Goal: Find specific page/section: Find specific page/section

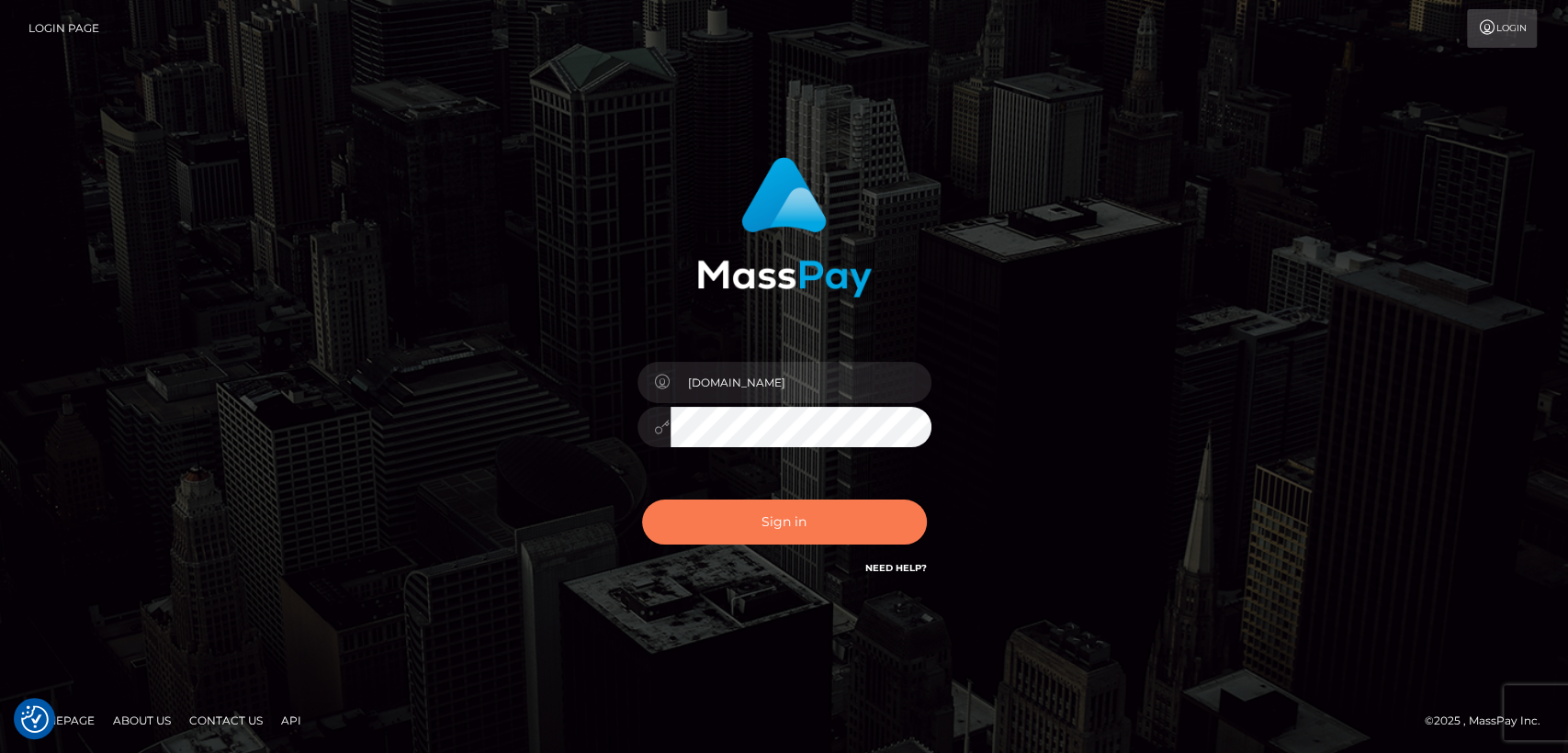
click at [793, 510] on button "Sign in" at bounding box center [784, 521] width 285 height 45
checkbox input "true"
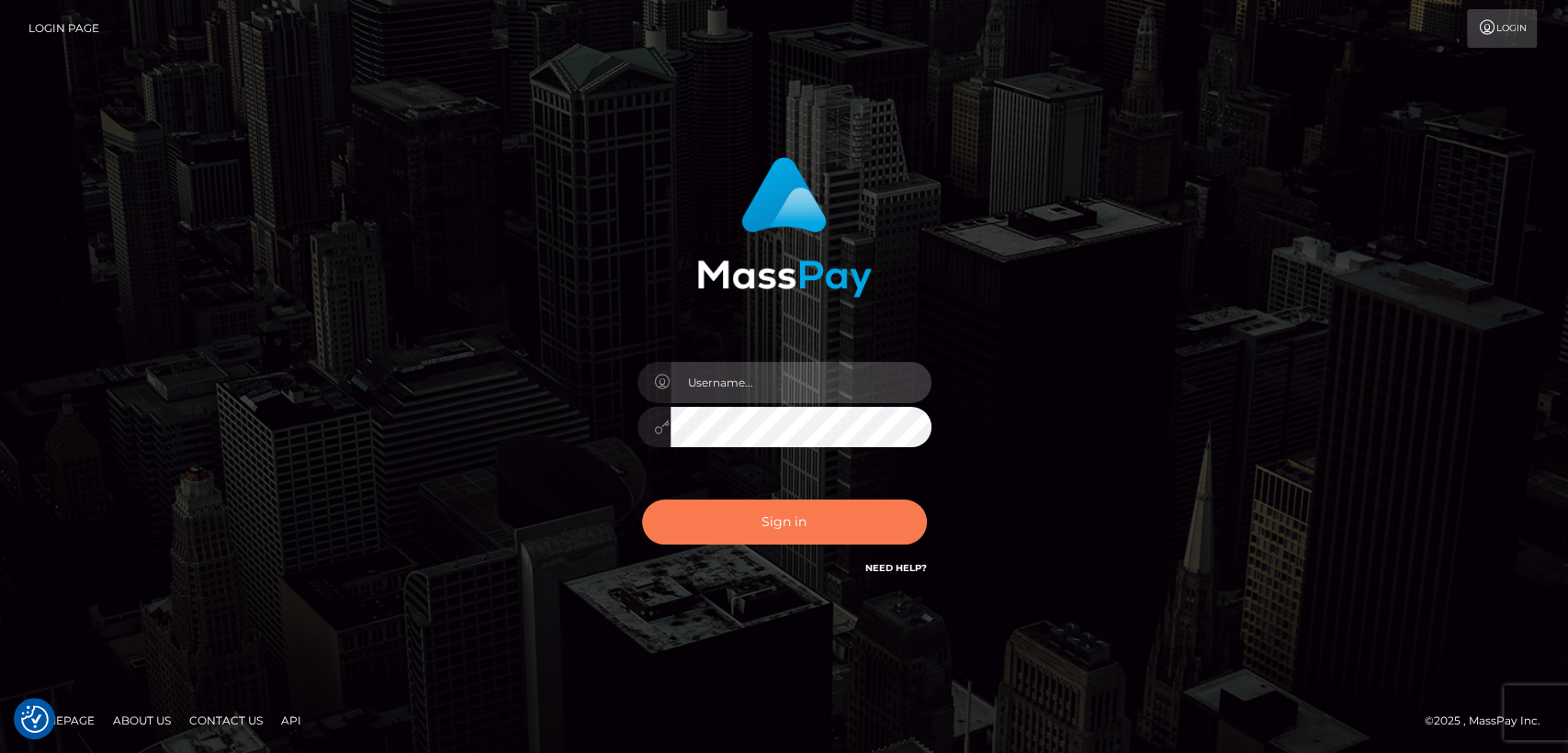
type input "nt.es"
click at [717, 516] on button "Sign in" at bounding box center [784, 521] width 285 height 45
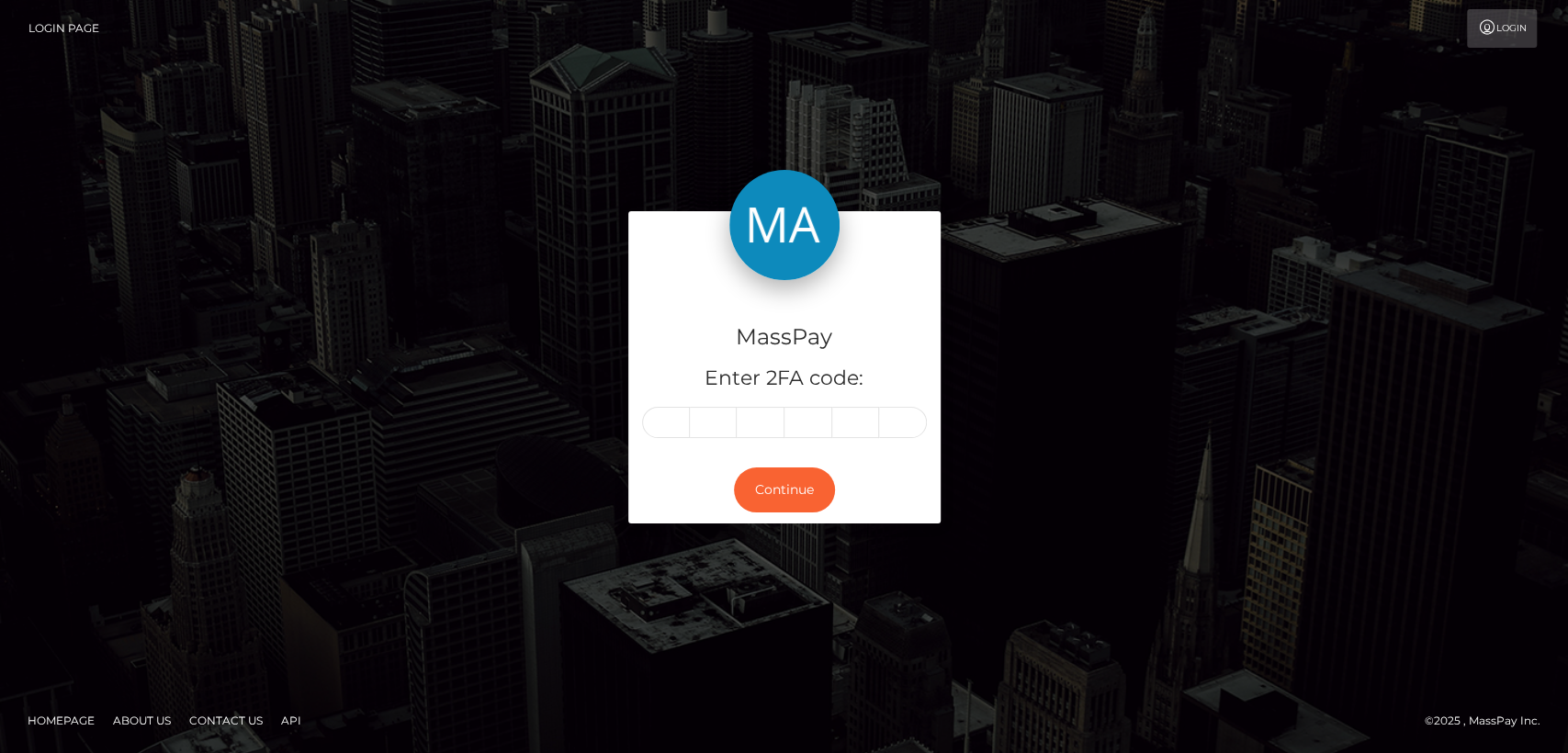
drag, startPoint x: 691, startPoint y: 433, endPoint x: 657, endPoint y: 442, distance: 35.2
drag, startPoint x: 657, startPoint y: 442, endPoint x: 669, endPoint y: 458, distance: 20.0
click at [669, 458] on div "Continue" at bounding box center [784, 490] width 312 height 67
click at [672, 434] on input "text" at bounding box center [666, 422] width 48 height 31
paste input "2"
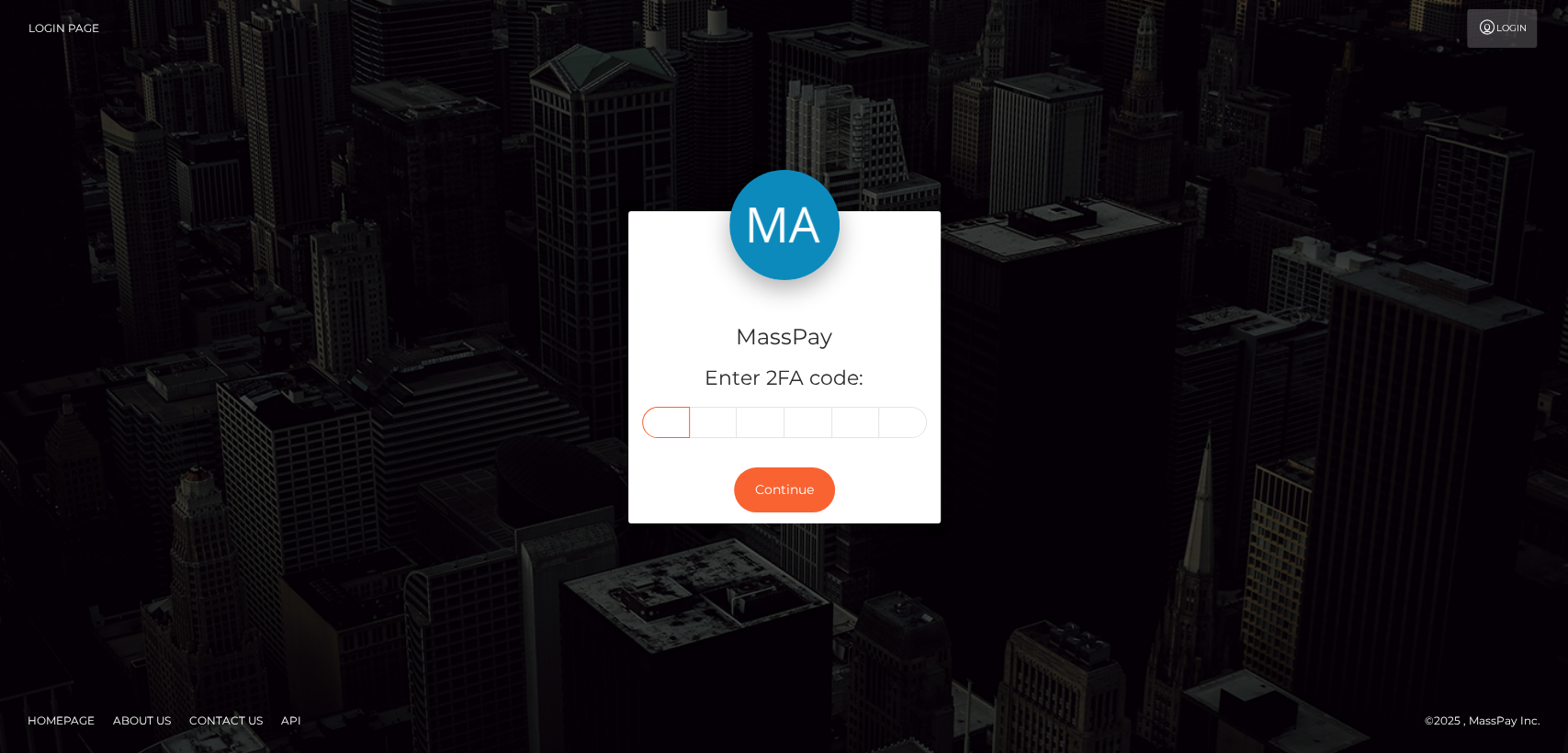
type input "2"
type input "6"
type input "1"
type input "6"
type input "4"
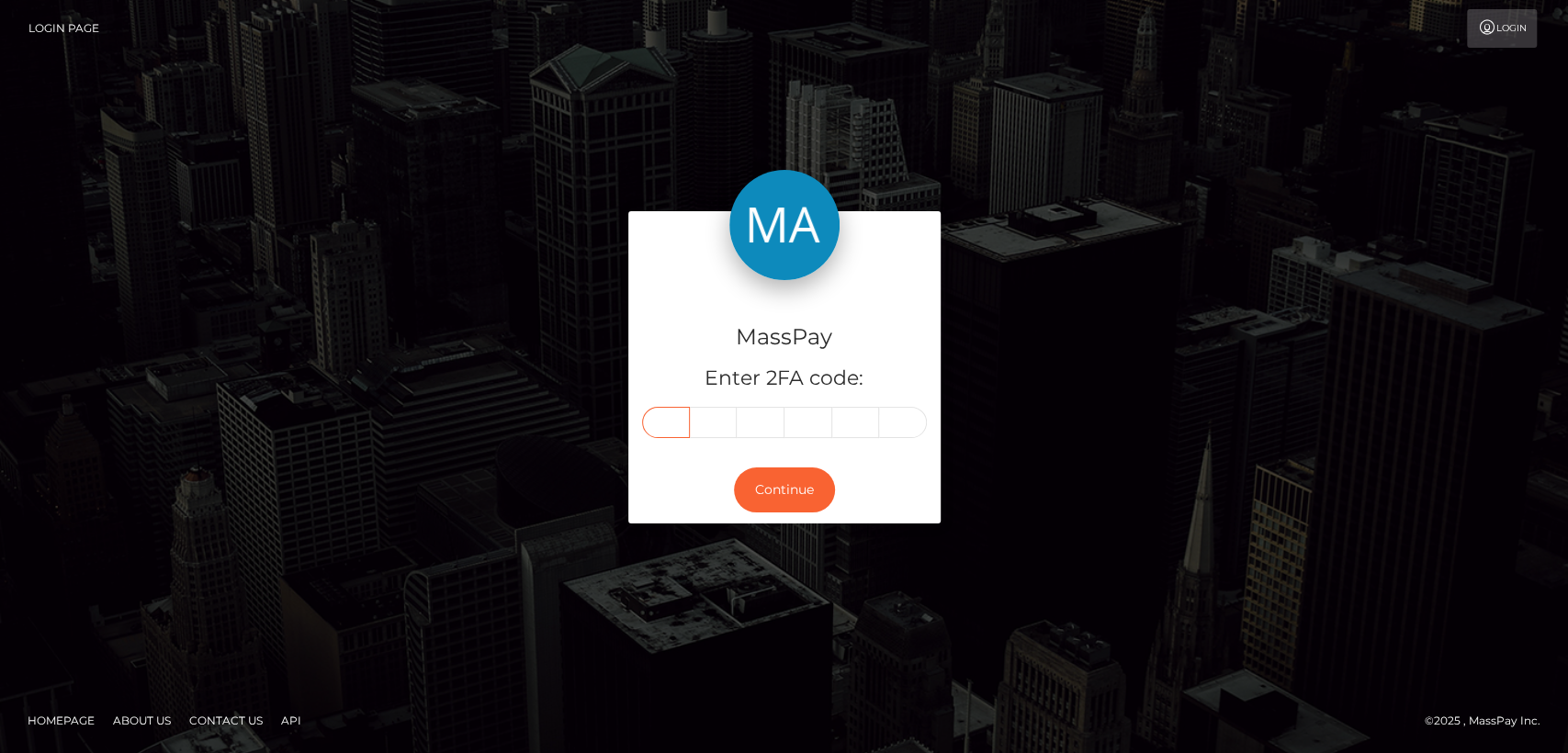
type input "9"
click at [794, 473] on button "Continue" at bounding box center [784, 489] width 101 height 45
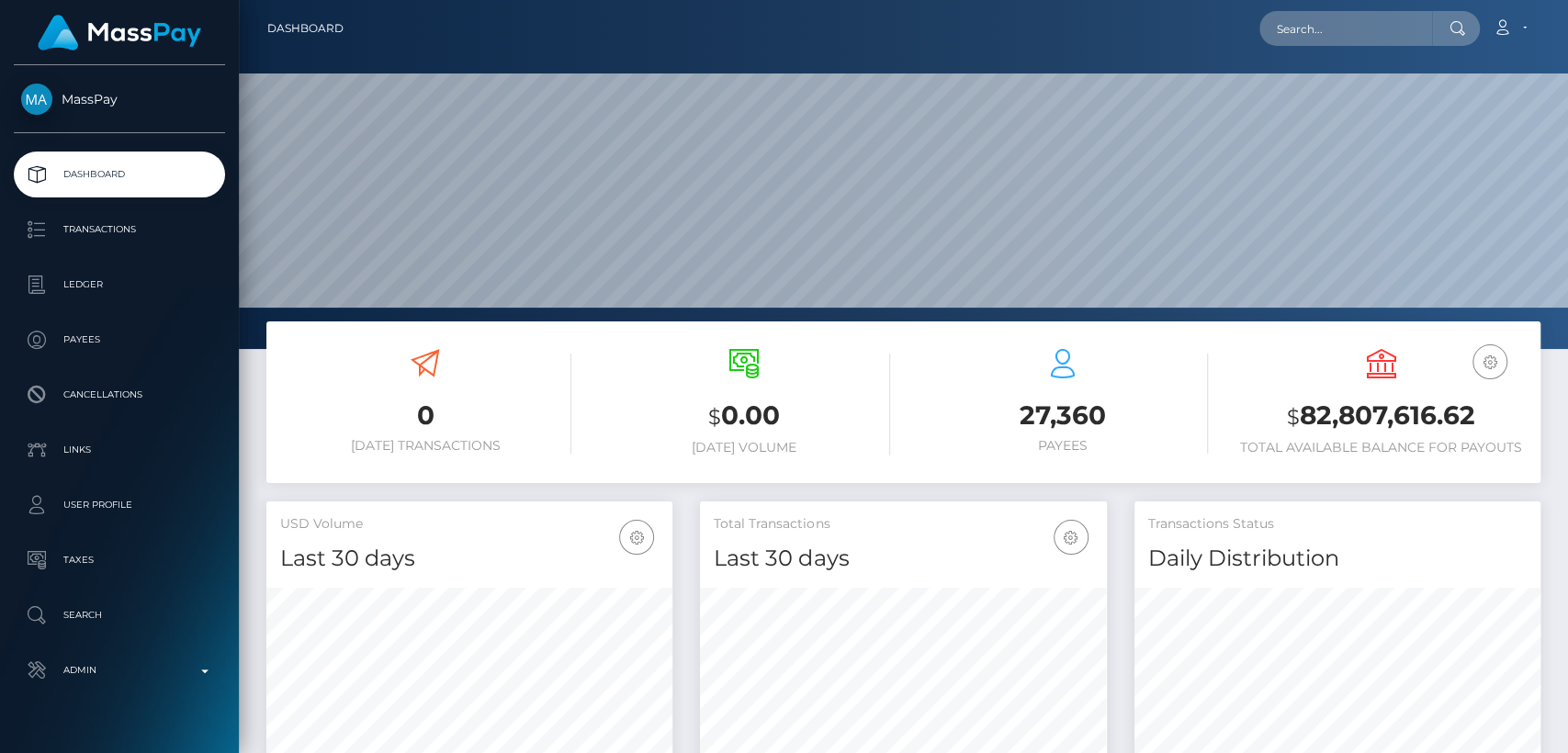
scroll to position [324, 406]
paste input "luvburris7@gmail.com"
click at [1345, 11] on input "luvburris7@gmail.com" at bounding box center [1345, 29] width 173 height 35
click at [1345, 10] on div "luvburris7@gmail.com Loading... Loading... Account Edit Profile Logout" at bounding box center [949, 29] width 1181 height 38
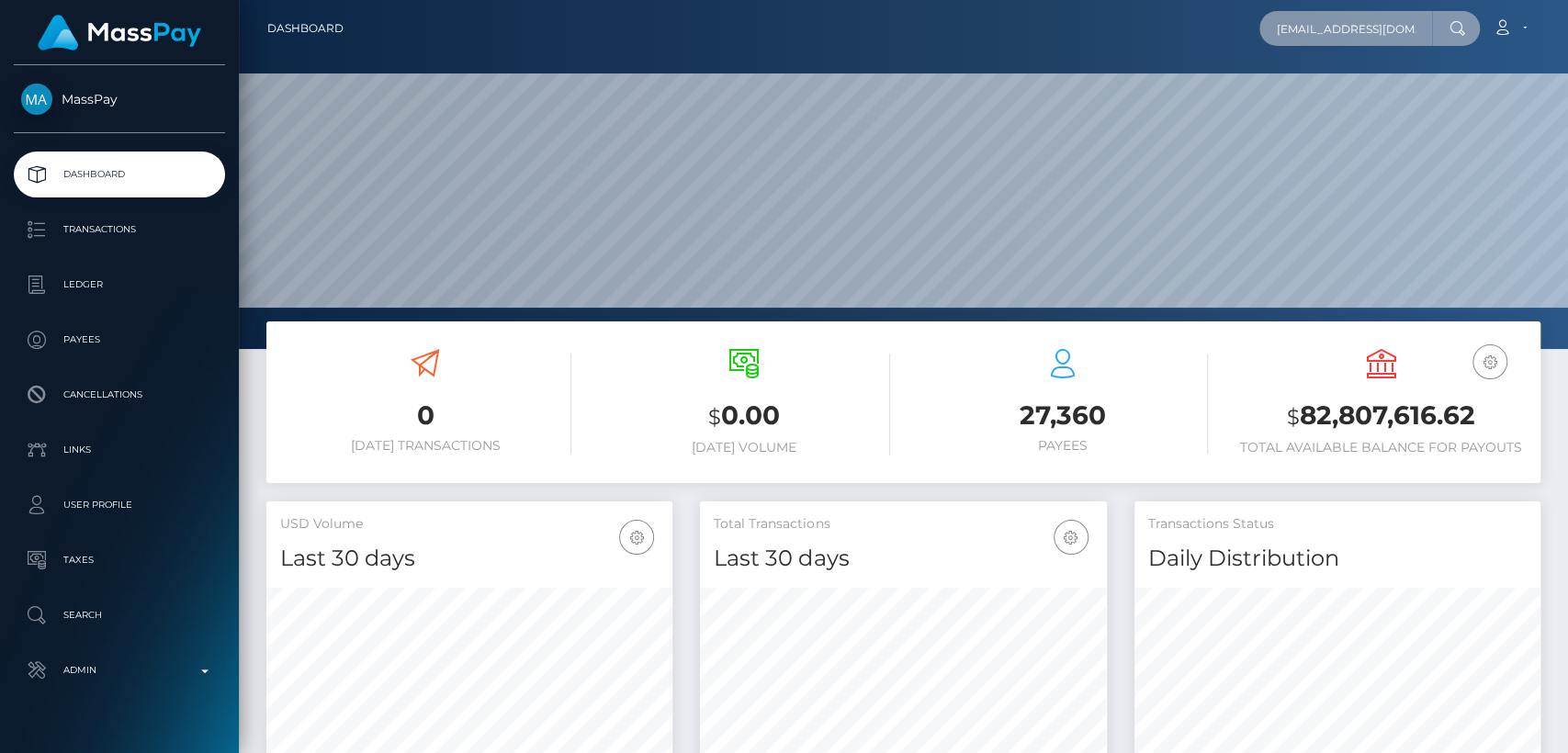
drag, startPoint x: 1401, startPoint y: 26, endPoint x: 1170, endPoint y: 25, distance: 231.0
click at [1170, 25] on div "luvburris7@gmail.com Loading... Loading... Account Edit Profile Logout" at bounding box center [949, 29] width 1181 height 38
paste input "zmdrhdkvph@privaterelay.appleid"
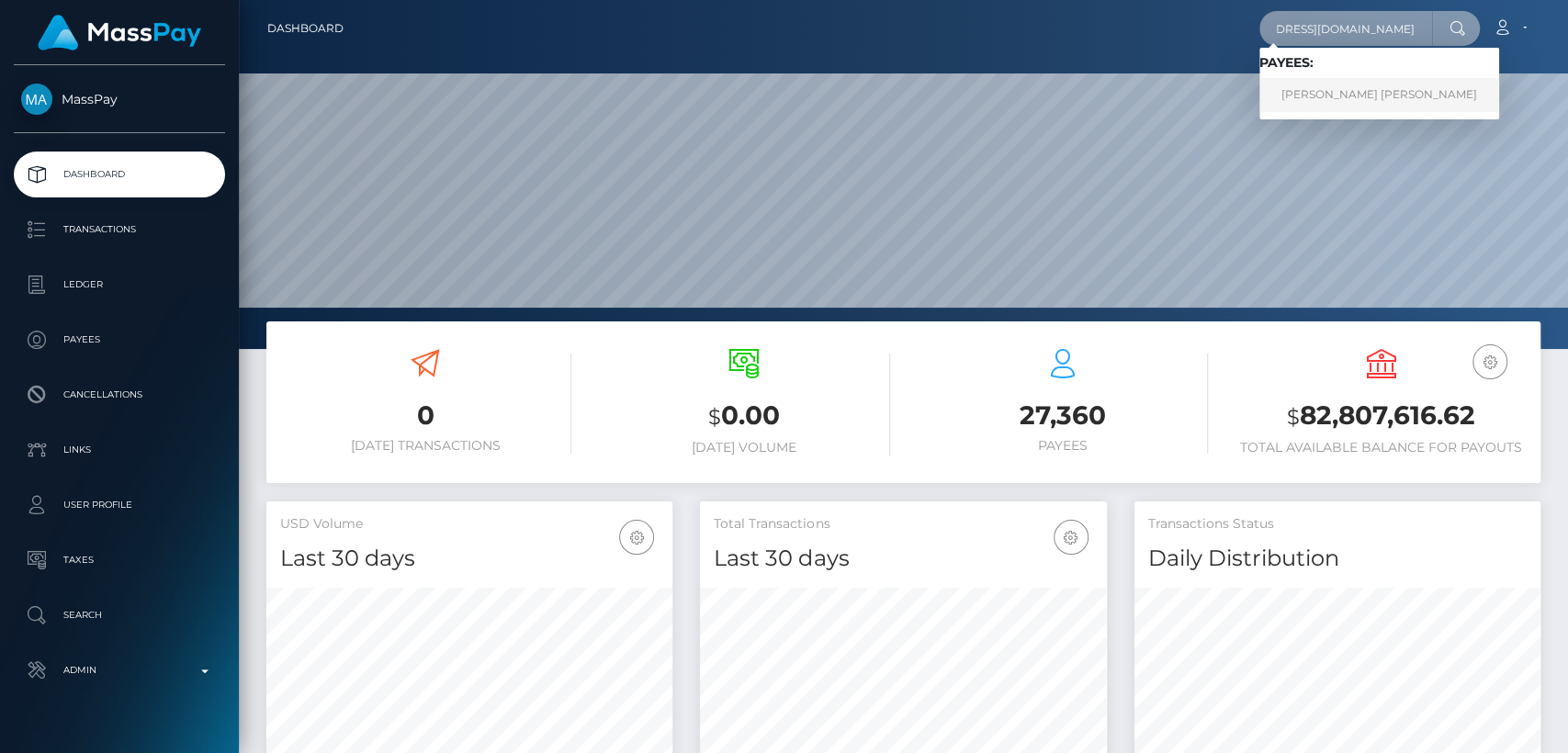
type input "zmdrhdkvph@privaterelay.appleid.com"
click at [1356, 101] on link "HANNA JOY BURRIS" at bounding box center [1378, 95] width 239 height 34
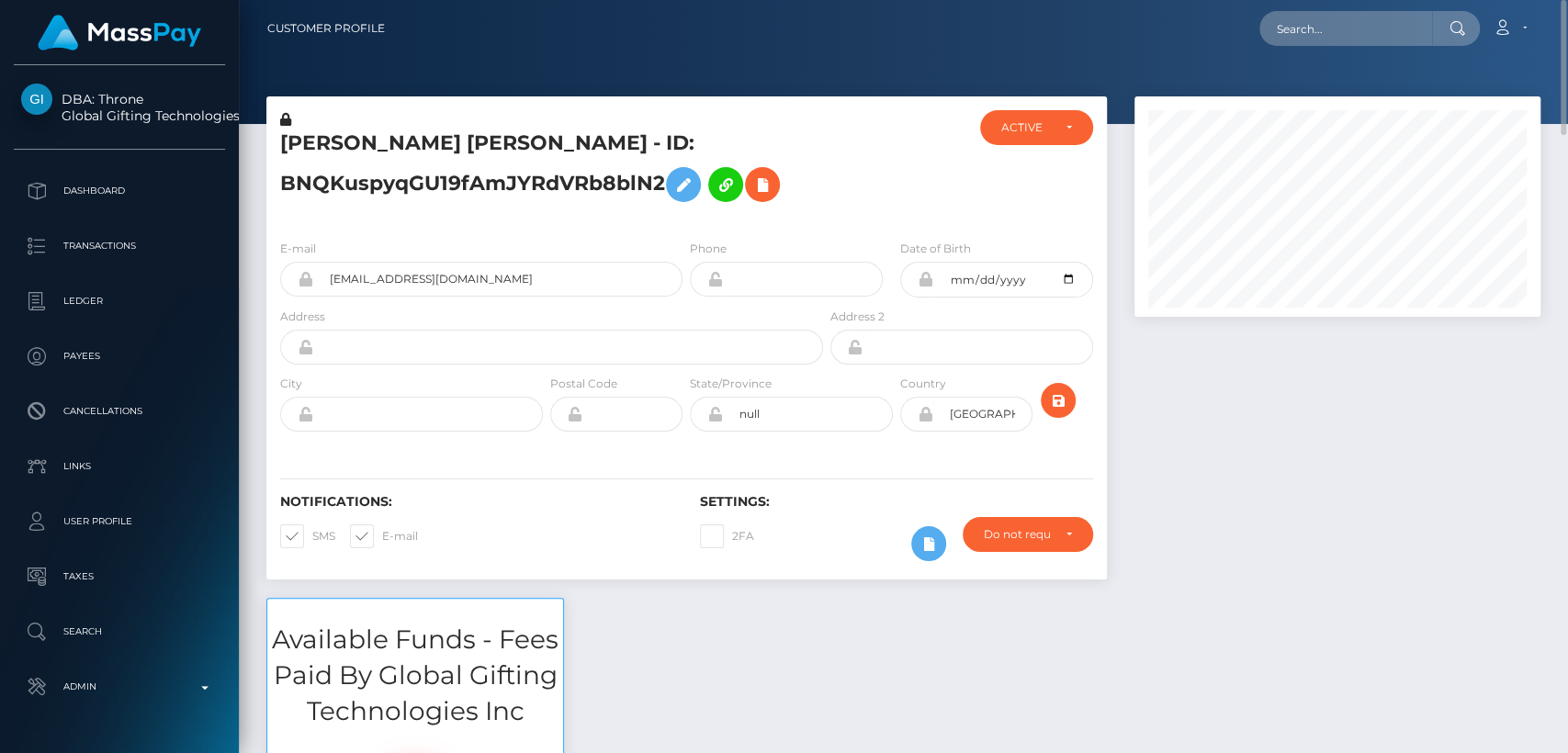
click at [332, 146] on h5 "HANNA JOY BURRIS - ID: BNQKuspyqGU19fAmJYRdVRb8blN2" at bounding box center [547, 171] width 533 height 82
copy h5 "HANNA"
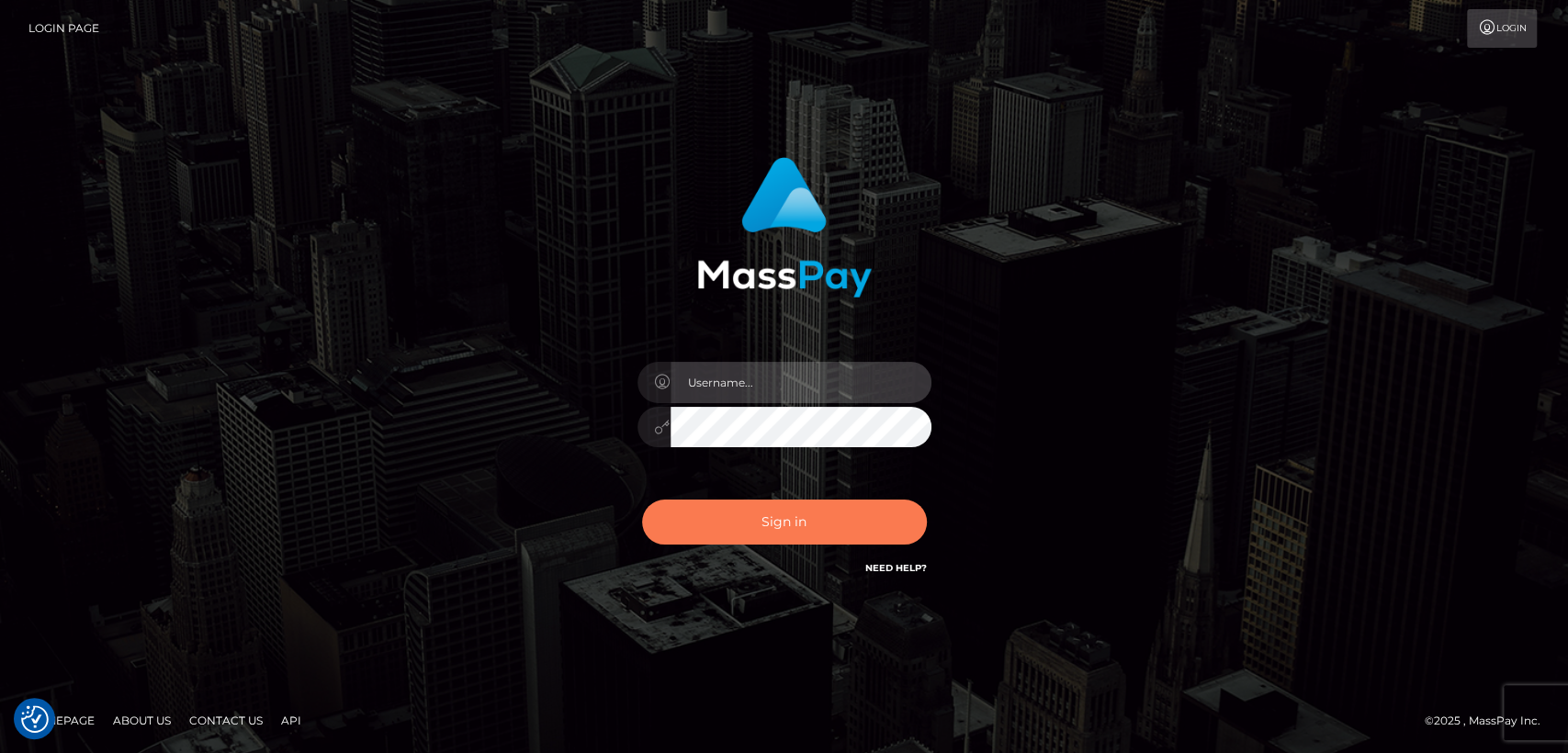
type input "[DOMAIN_NAME]"
click at [733, 527] on button "Sign in" at bounding box center [784, 521] width 285 height 45
type input "nt.es"
click at [745, 518] on button "Sign in" at bounding box center [784, 521] width 285 height 45
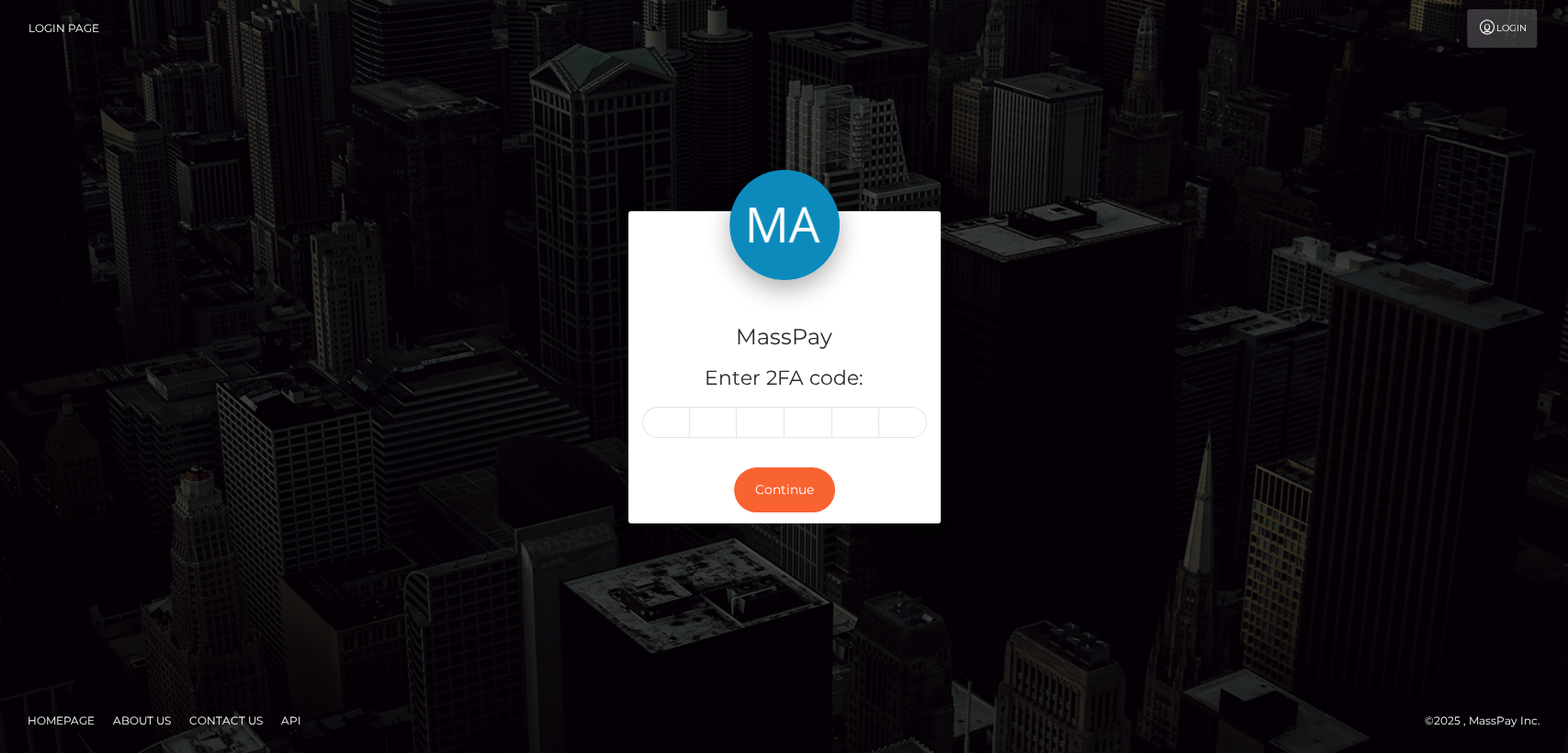
drag, startPoint x: 783, startPoint y: 529, endPoint x: 659, endPoint y: 427, distance: 160.6
click at [783, 529] on form "MassPay Enter 2FA code: Continue" at bounding box center [784, 376] width 312 height 330
click at [658, 428] on input "text" at bounding box center [666, 422] width 48 height 31
paste input "2"
type input "2"
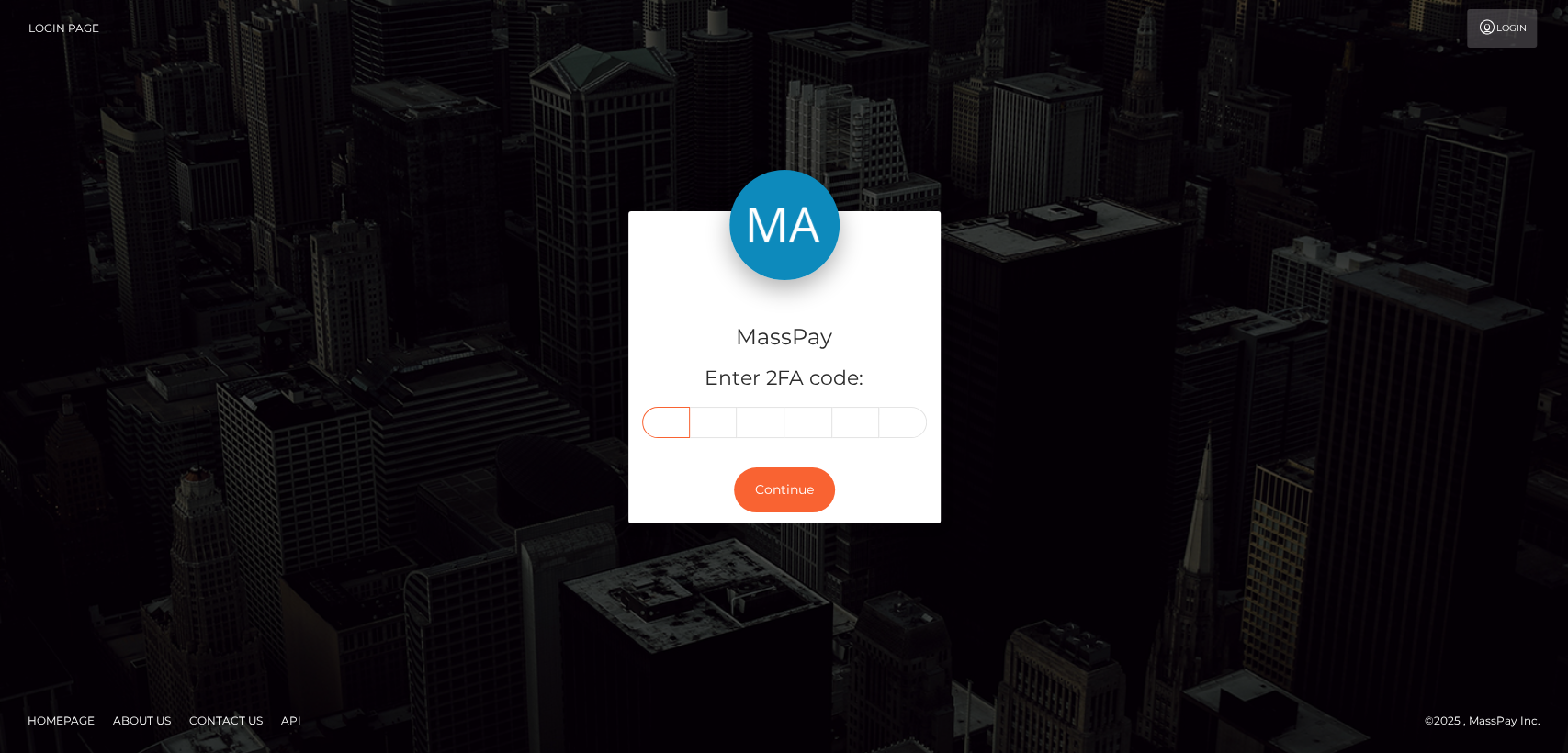
type input "5"
type input "4"
type input "3"
type input "2"
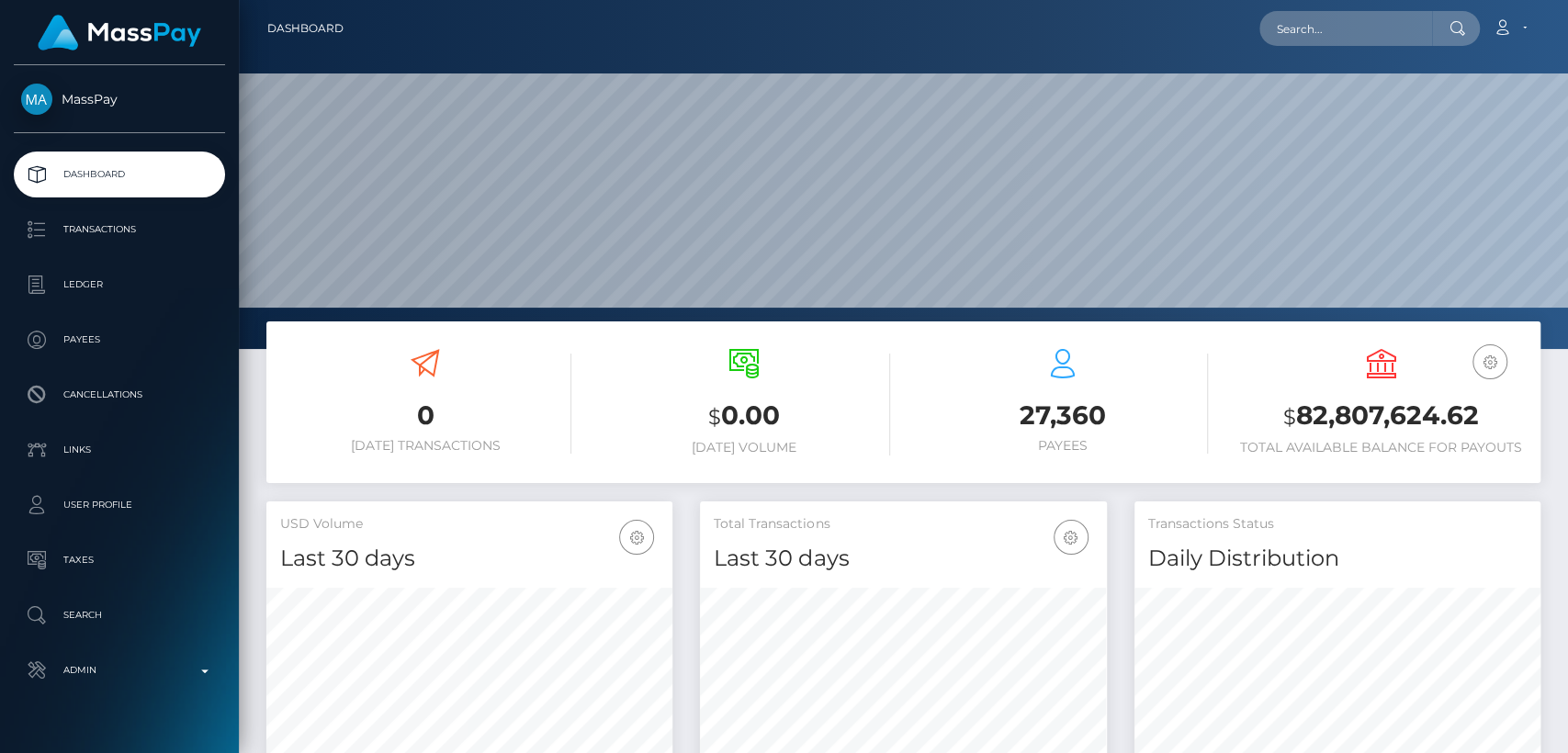
scroll to position [324, 406]
paste input "[EMAIL_ADDRESS][DOMAIN_NAME]"
type input "[EMAIL_ADDRESS][DOMAIN_NAME]"
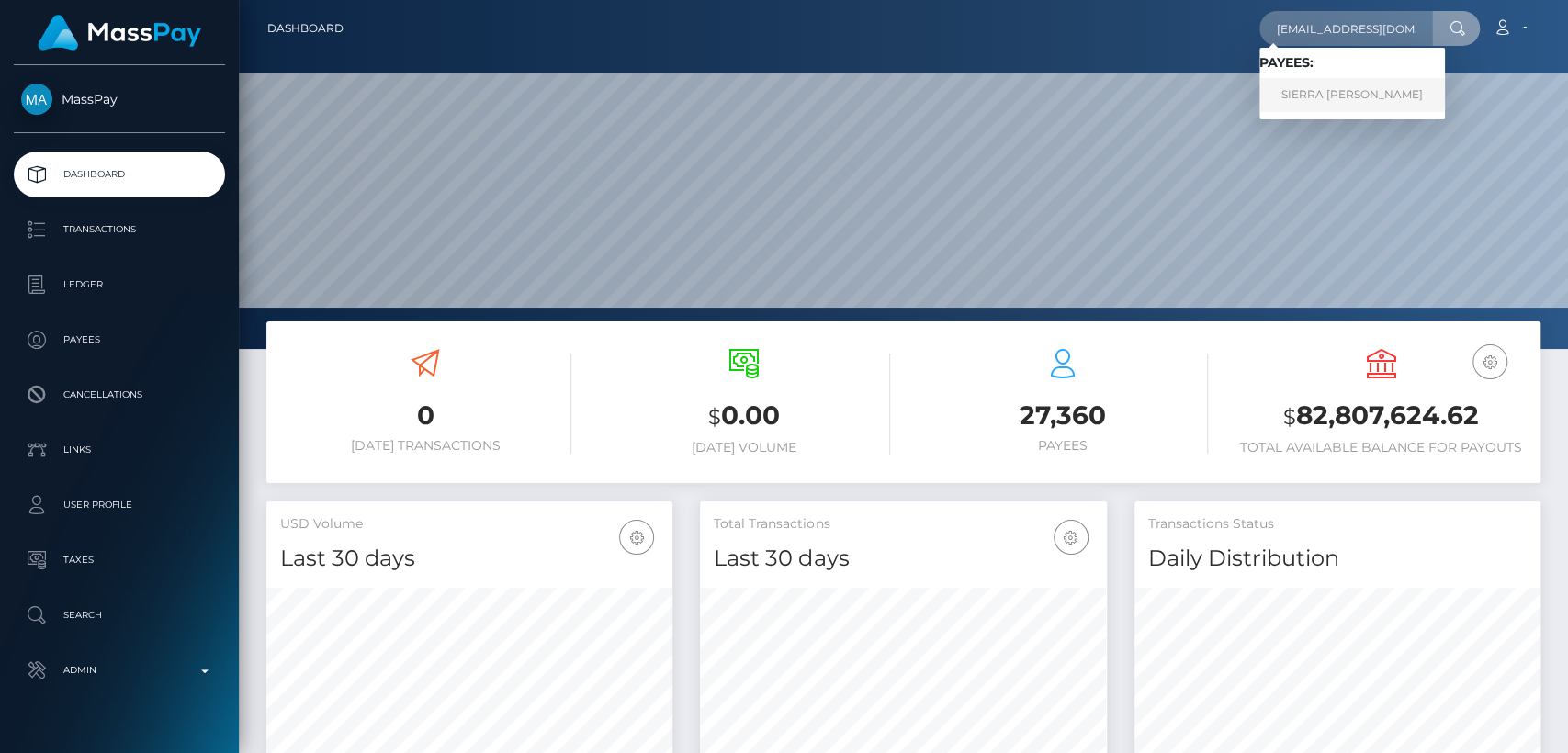
click at [1305, 102] on link "SIERRA [PERSON_NAME]" at bounding box center [1351, 95] width 186 height 34
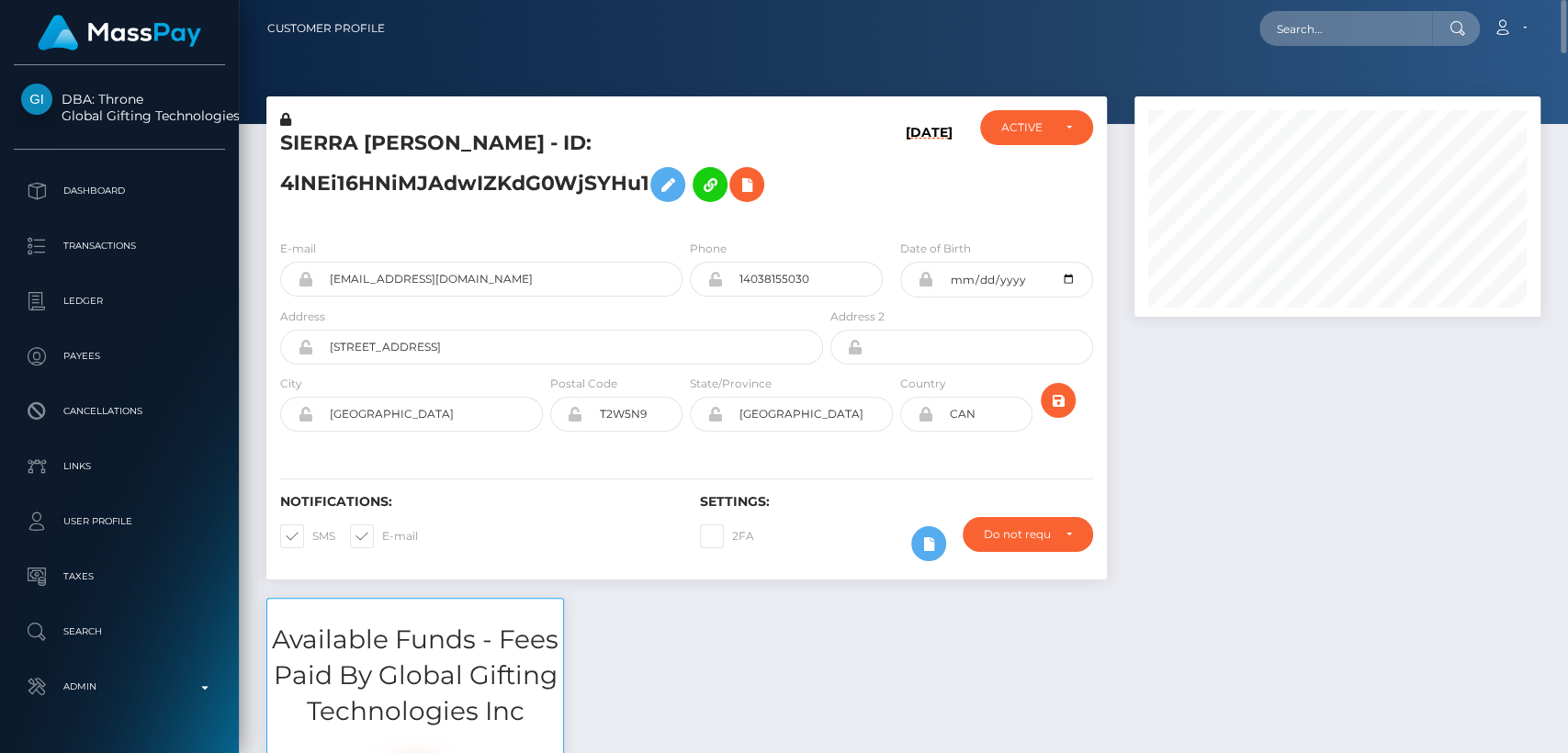
click at [322, 151] on h5 "SIERRA NOELLE BLAIS - ID: 4lNEi16HNiMJAdwIZKdG0WjSYHu1" at bounding box center [547, 171] width 533 height 82
copy h5 "SIERRA"
click at [385, 276] on input "[EMAIL_ADDRESS][DOMAIN_NAME]" at bounding box center [497, 278] width 369 height 35
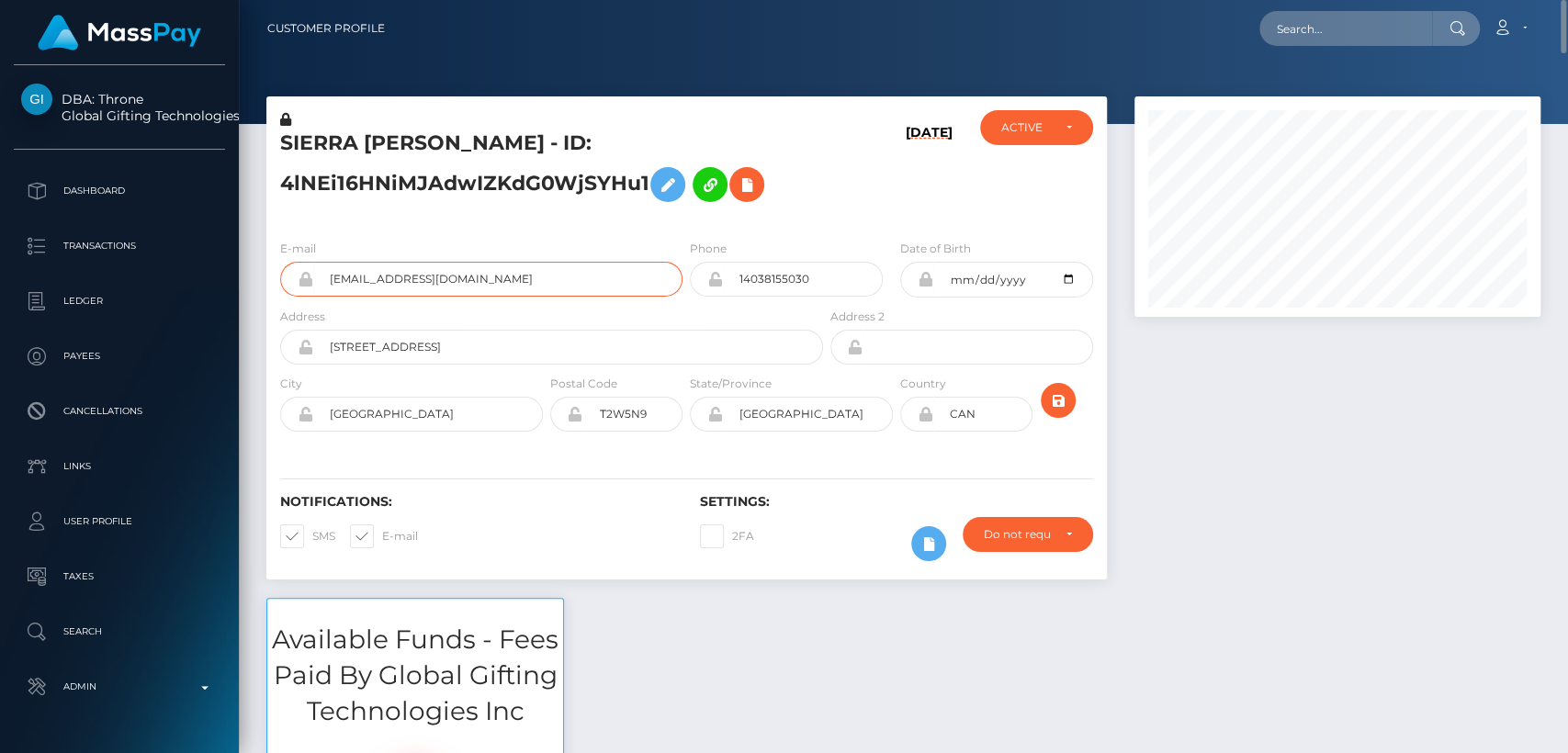
click at [385, 276] on input "[EMAIL_ADDRESS][DOMAIN_NAME]" at bounding box center [497, 278] width 369 height 35
click at [342, 153] on h5 "SIERRA NOELLE BLAIS - ID: 4lNEi16HNiMJAdwIZKdG0WjSYHu1" at bounding box center [547, 171] width 533 height 82
click at [333, 136] on h5 "SIERRA NOELLE BLAIS - ID: 4lNEi16HNiMJAdwIZKdG0WjSYHu1" at bounding box center [547, 171] width 533 height 82
copy h5 "SIERRA"
